Goal: Task Accomplishment & Management: Manage account settings

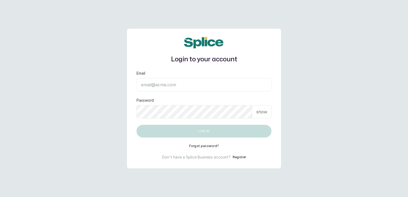
type input "[EMAIL_ADDRESS][DOMAIN_NAME]"
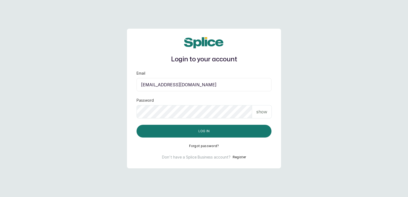
click at [264, 111] on p "show" at bounding box center [261, 112] width 11 height 6
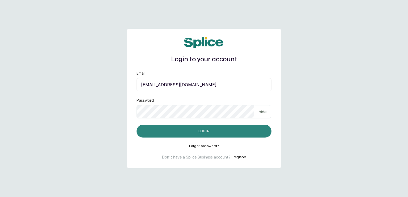
click at [233, 129] on button "Log in" at bounding box center [204, 131] width 135 height 13
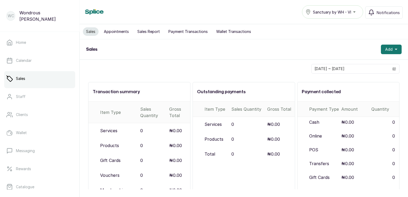
click at [117, 31] on button "Appointments" at bounding box center [116, 31] width 31 height 9
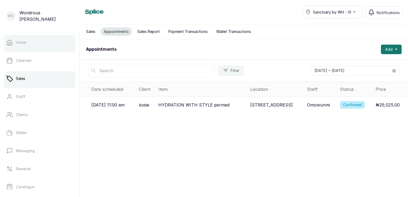
click at [18, 45] on link "Home" at bounding box center [39, 42] width 71 height 15
